Goal: Task Accomplishment & Management: Use online tool/utility

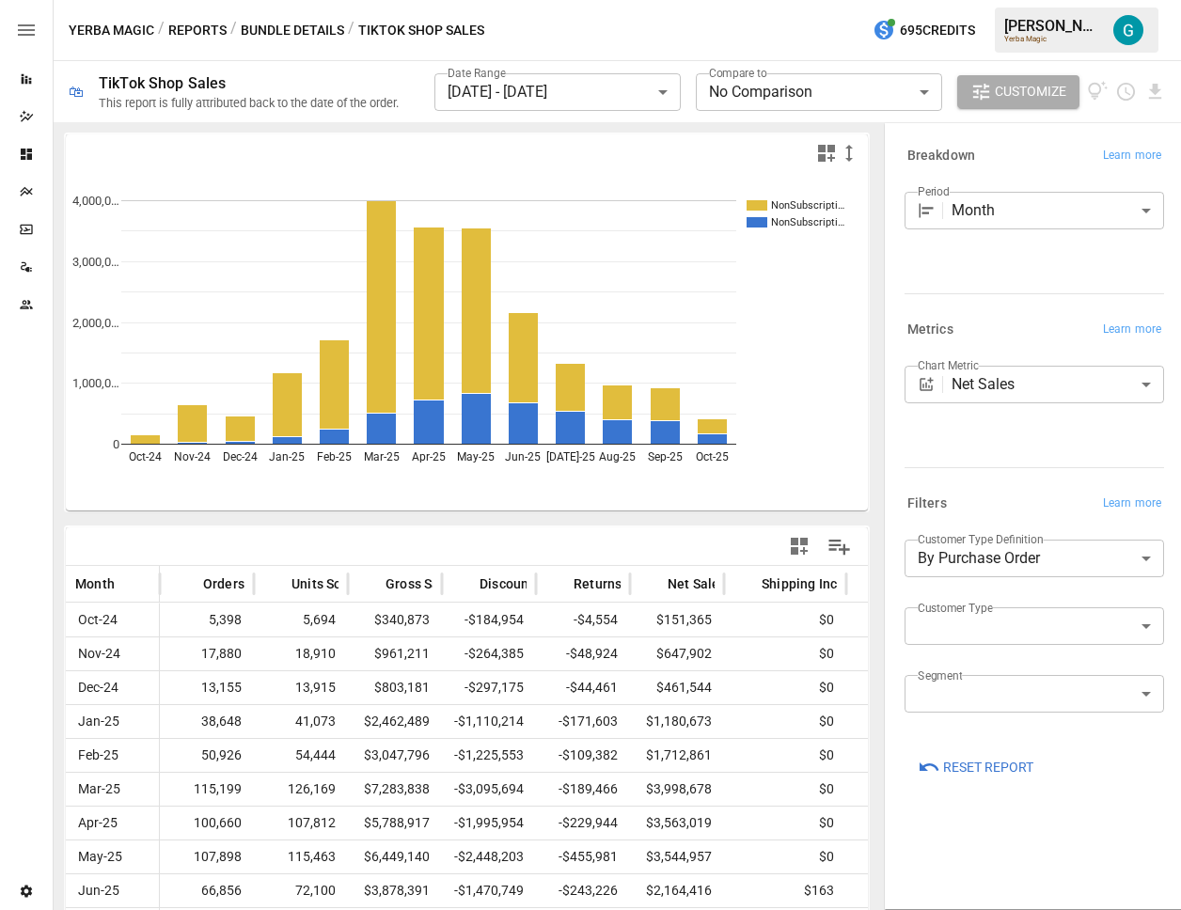
click at [1004, 273] on div "Period Month ***** ​" at bounding box center [1033, 239] width 259 height 94
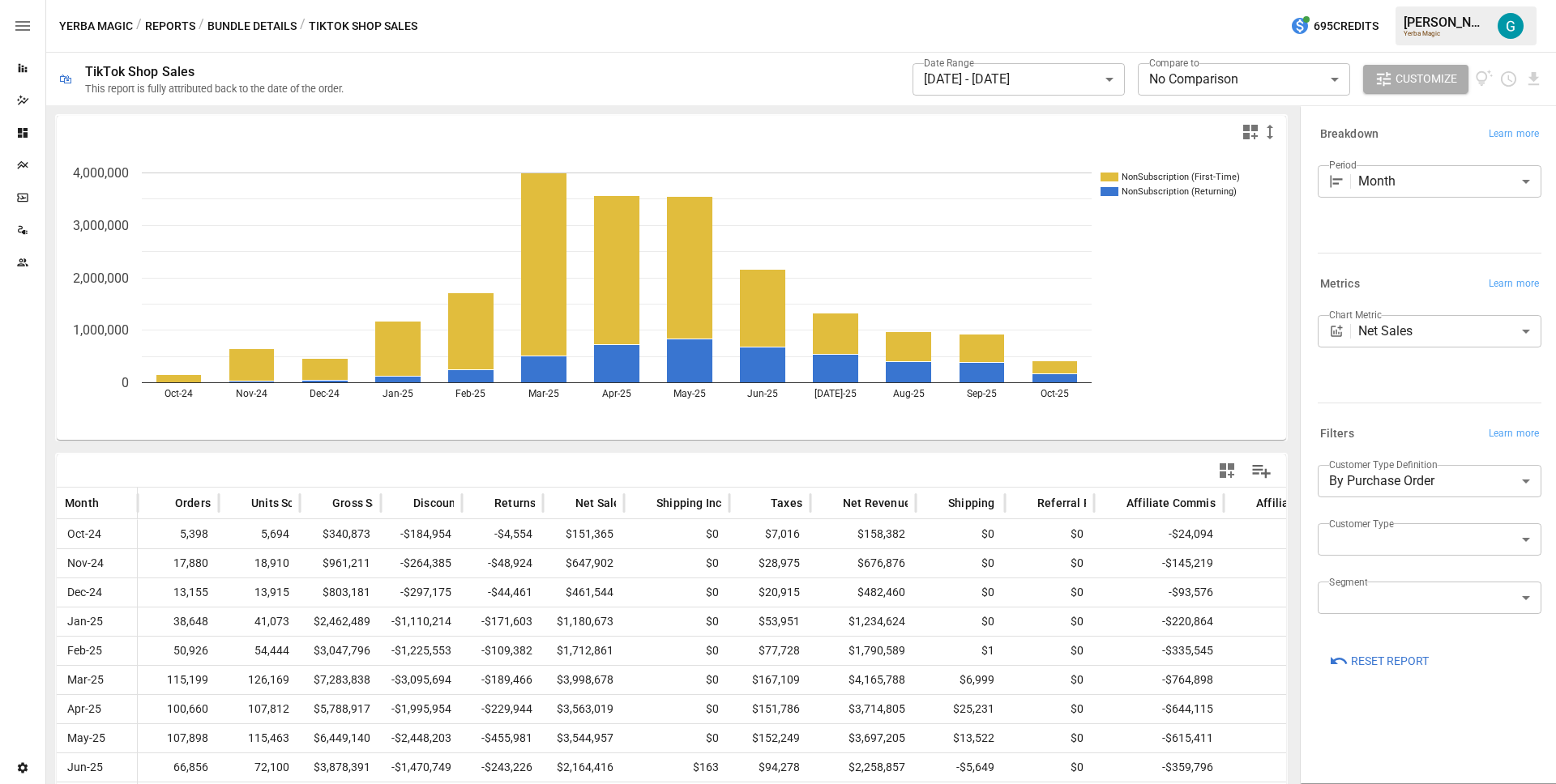
click at [1017, 351] on icon "NonSubscription (First-Time) NonSubscription (Returning) Oct-24 Nov-24 Dec-24 J…" at bounding box center [666, 294] width 1217 height 291
click at [34, 236] on div "Data Sources" at bounding box center [22, 229] width 46 height 13
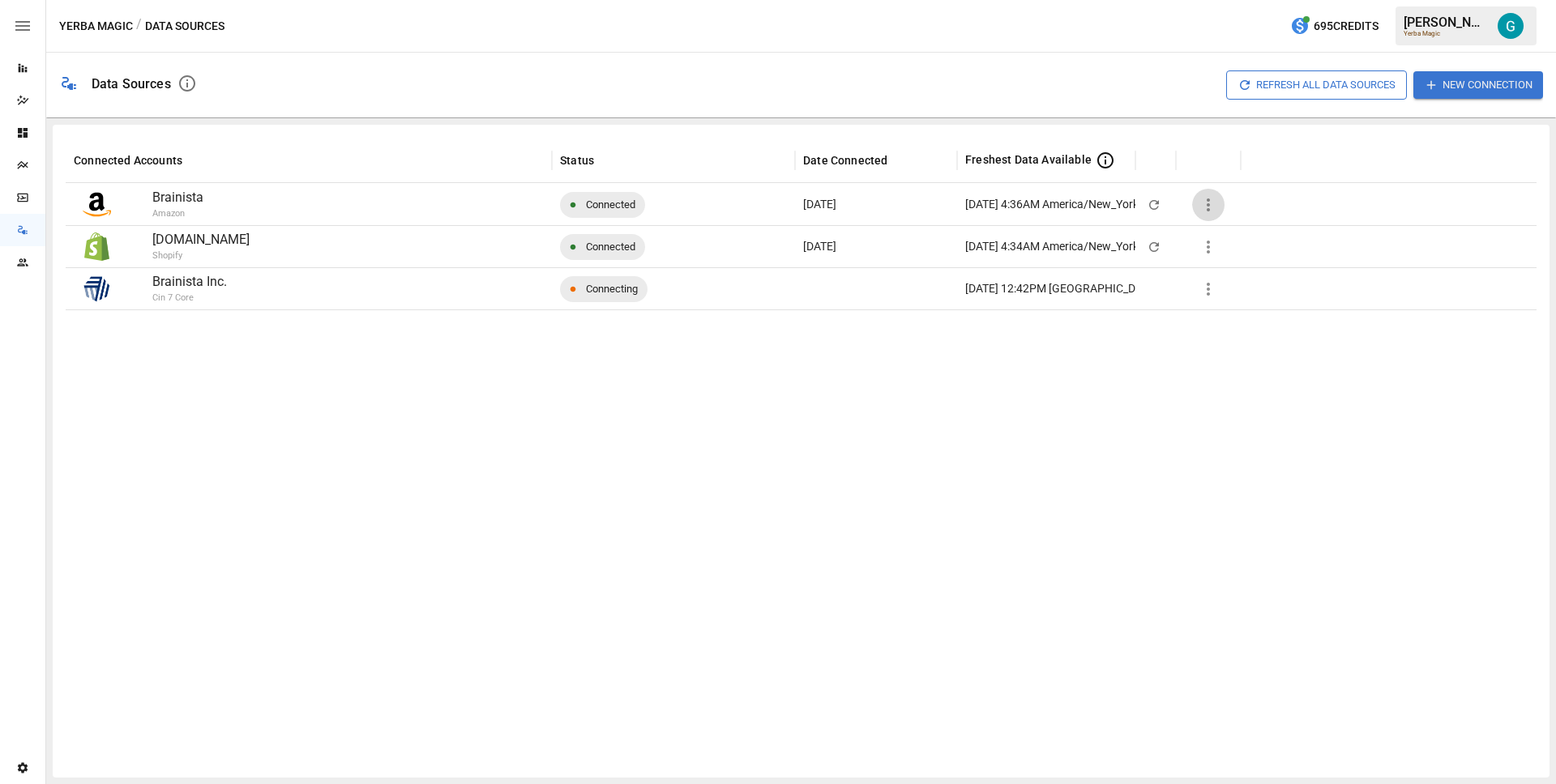
click at [1017, 203] on icon "button" at bounding box center [1209, 205] width 20 height 20
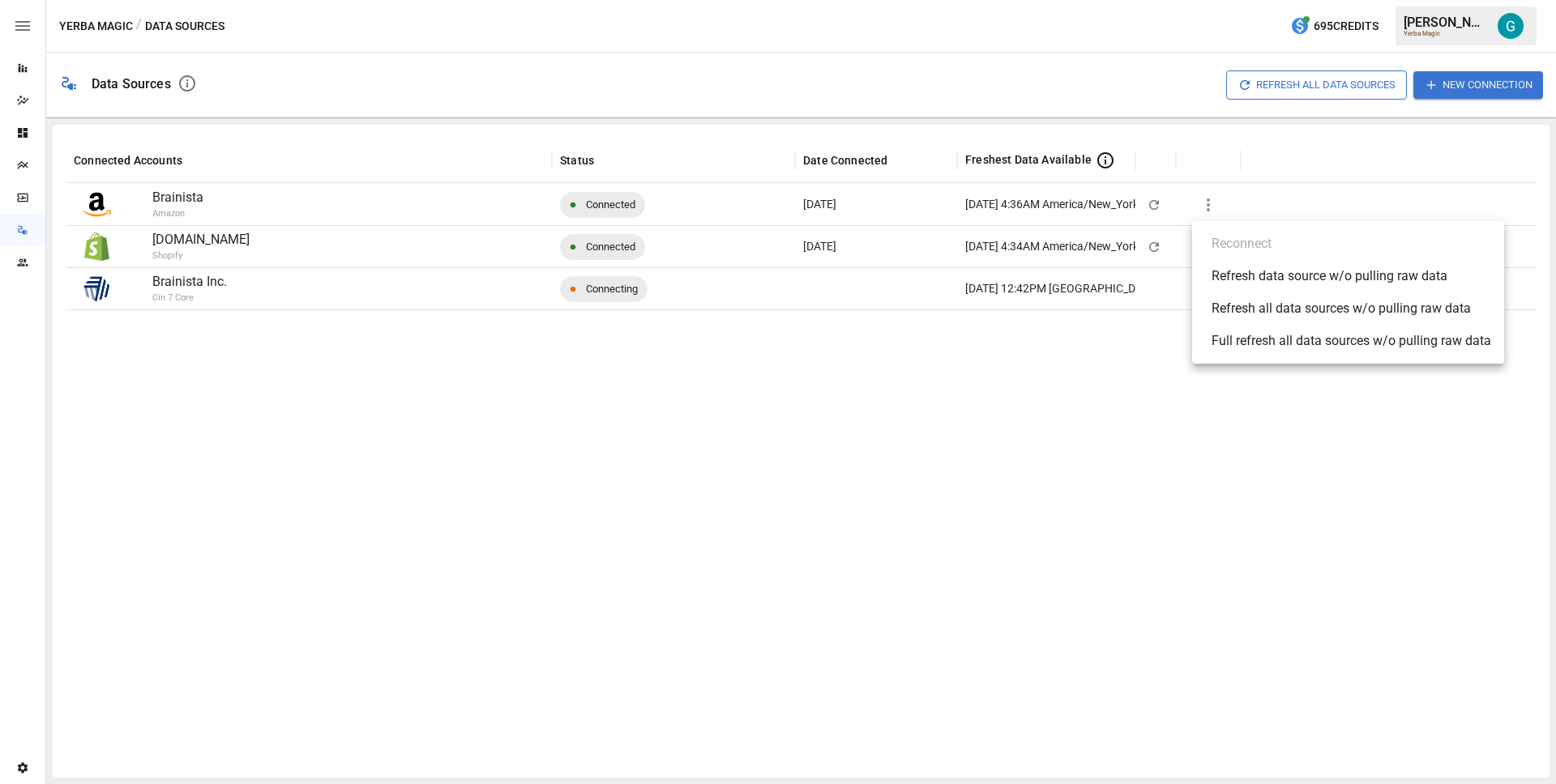
click at [1017, 309] on div "Refresh all data sources w/o pulling raw data" at bounding box center [1341, 308] width 259 height 20
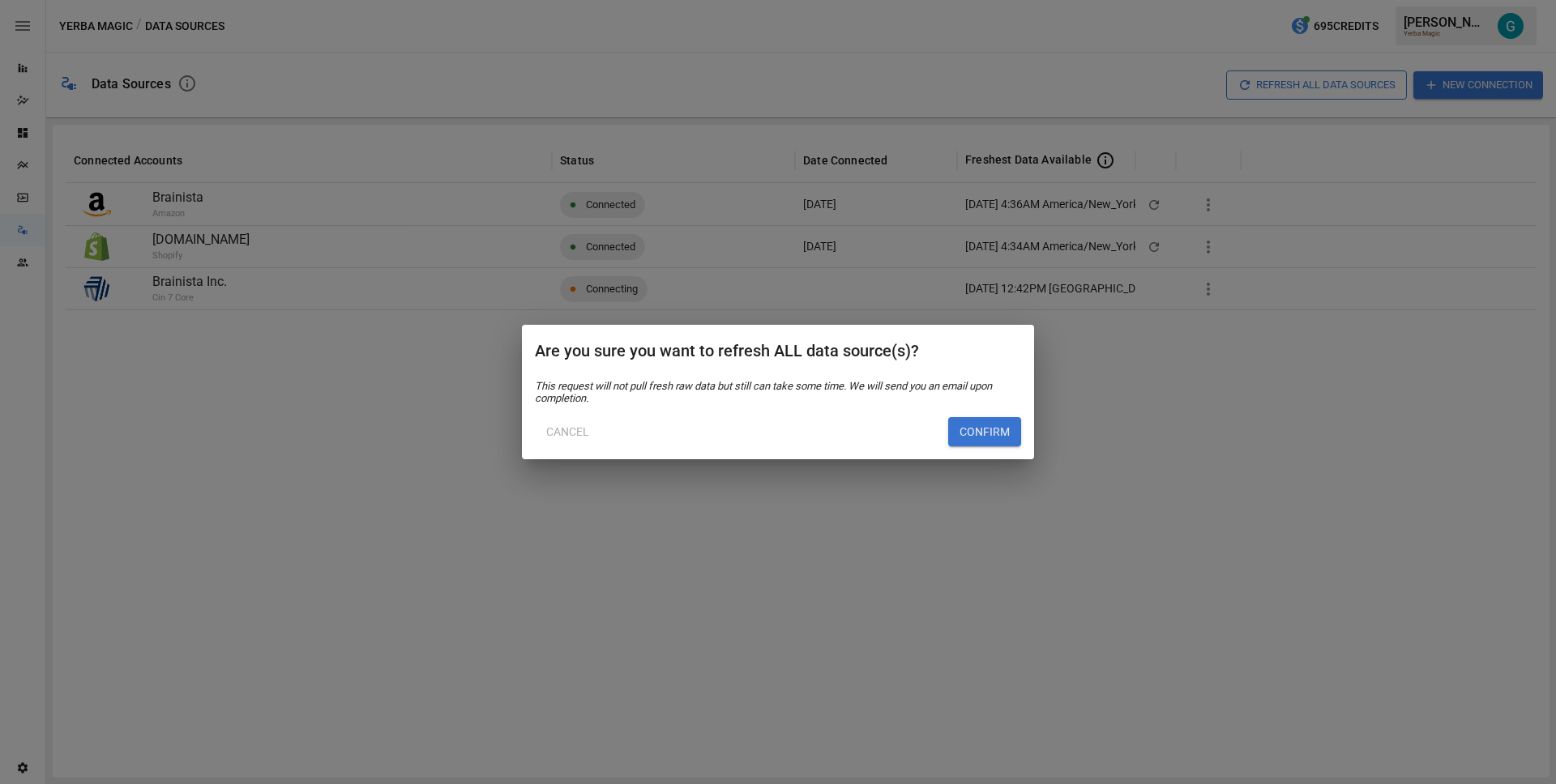
click at [978, 430] on button "Confirm" at bounding box center [984, 432] width 73 height 29
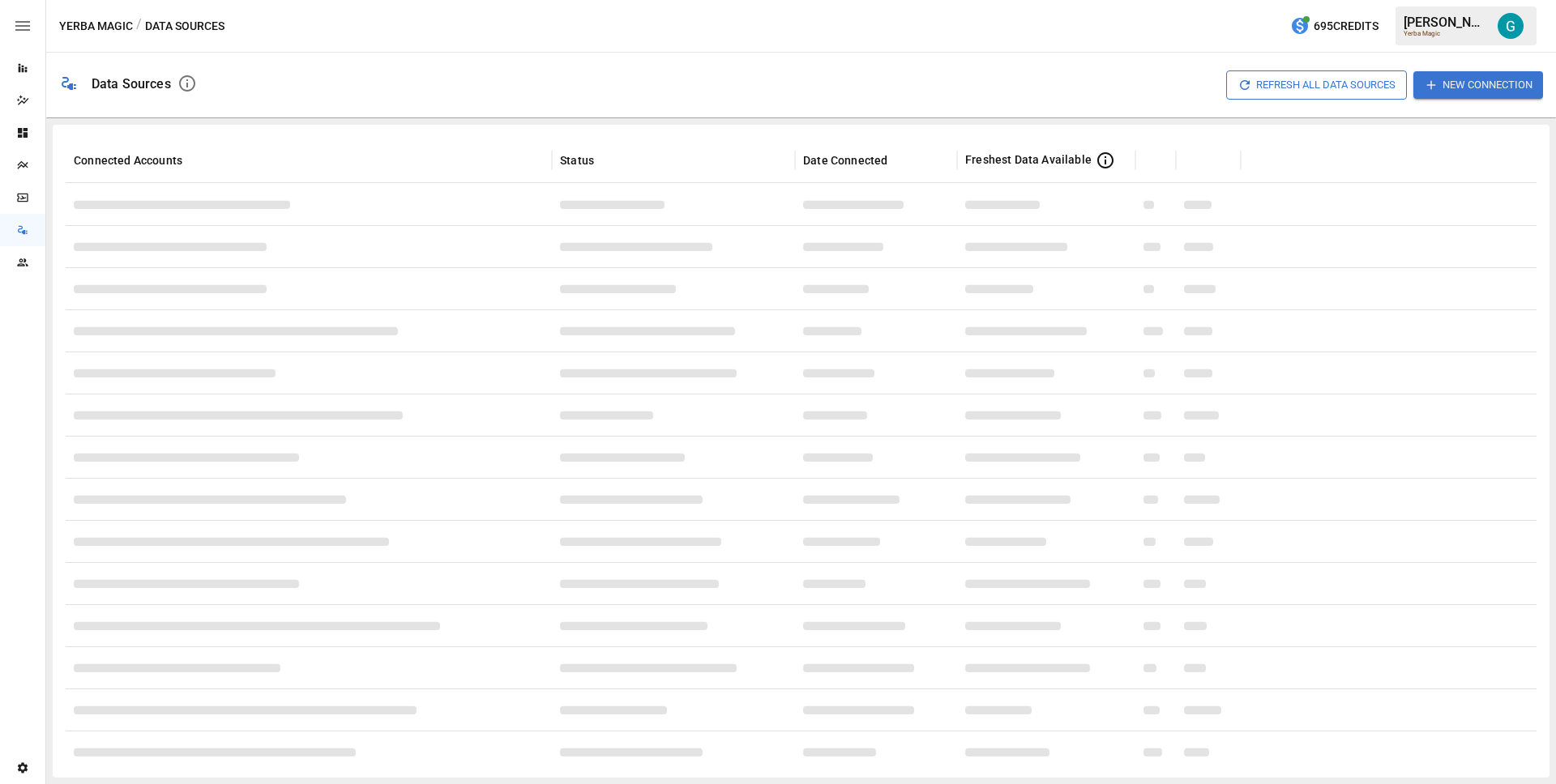
click at [801, 58] on div "Data Sources Refresh All Data Sources New Connection" at bounding box center [802, 84] width 1510 height 65
